Goal: Task Accomplishment & Management: Use online tool/utility

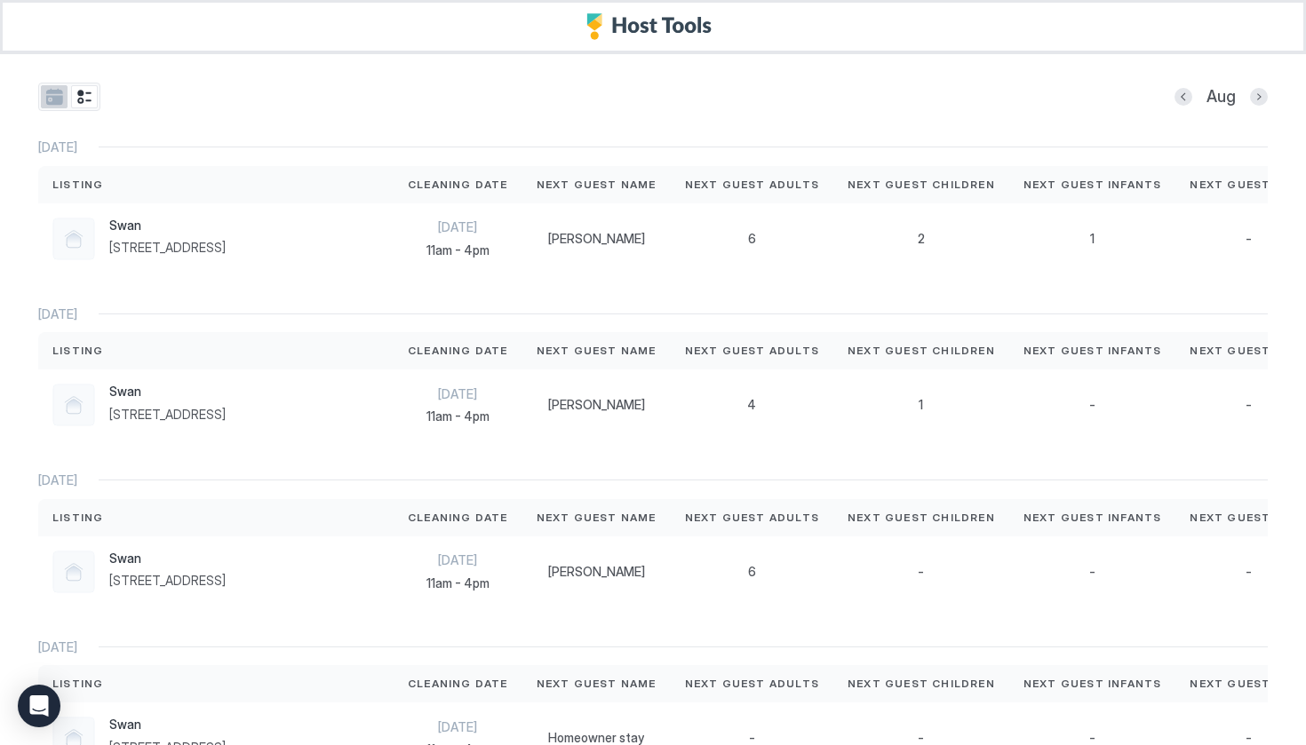
click at [54, 104] on button "tab-group" at bounding box center [54, 96] width 27 height 23
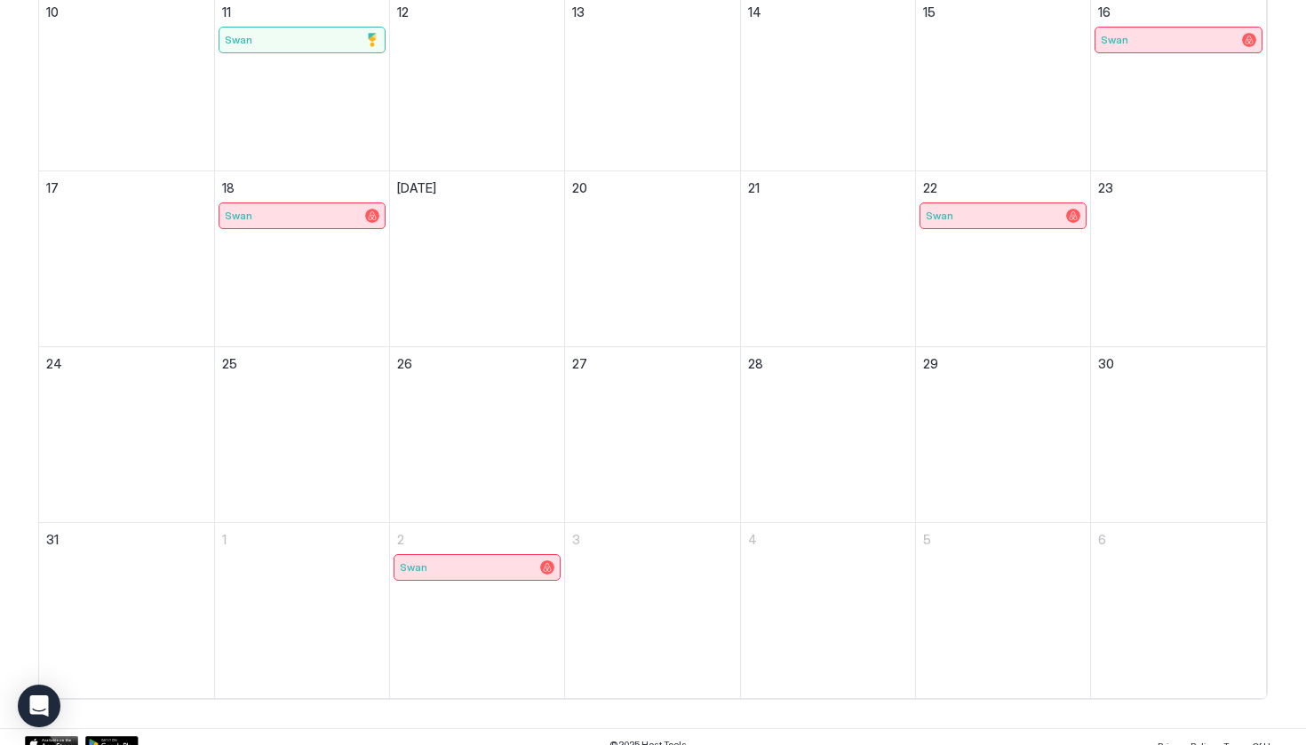
scroll to position [546, 0]
click at [962, 211] on div "Swan" at bounding box center [1003, 215] width 155 height 14
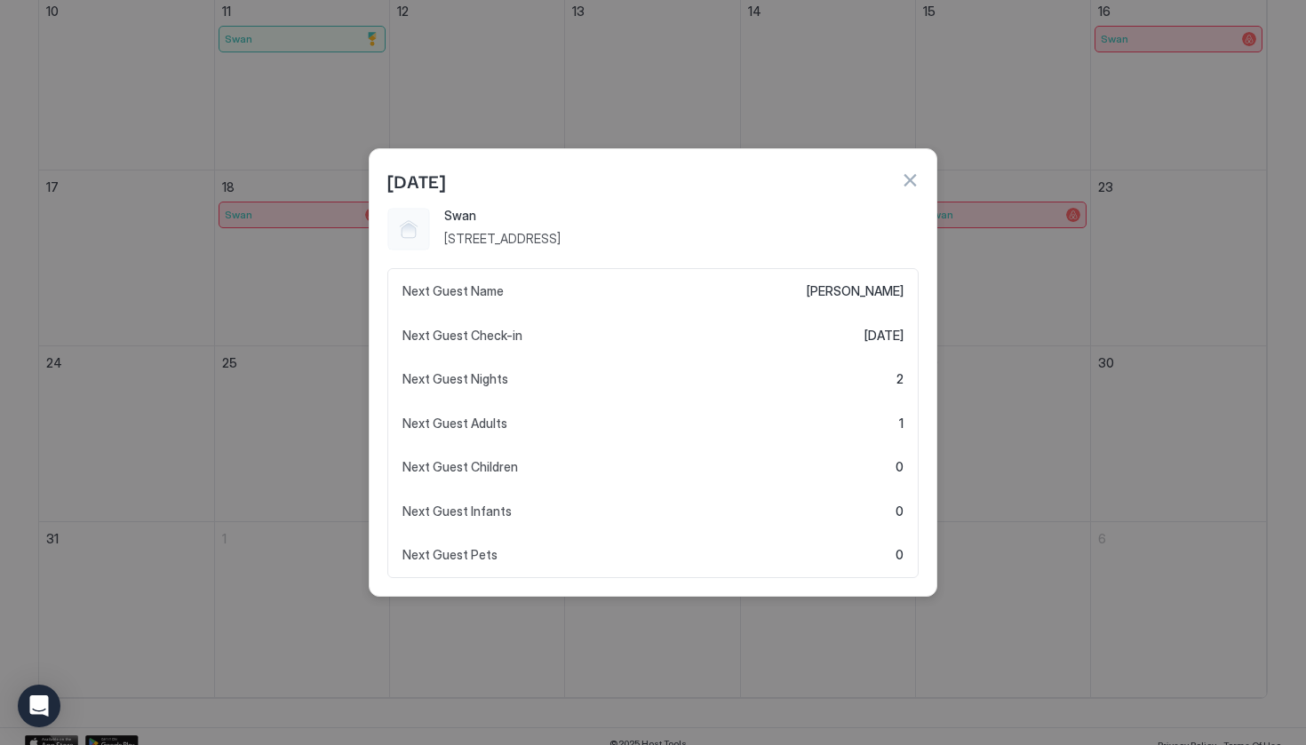
click at [909, 185] on button "button" at bounding box center [910, 180] width 18 height 18
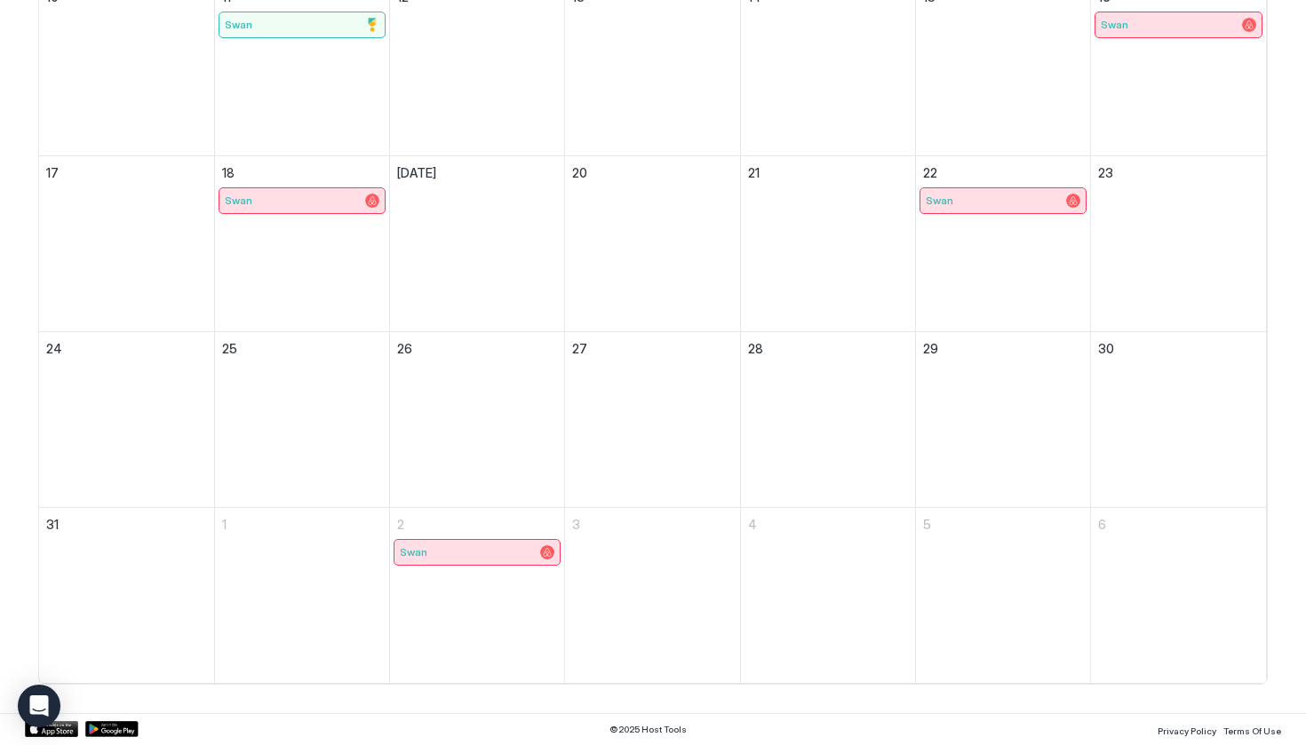
scroll to position [560, 0]
